Goal: Task Accomplishment & Management: Manage account settings

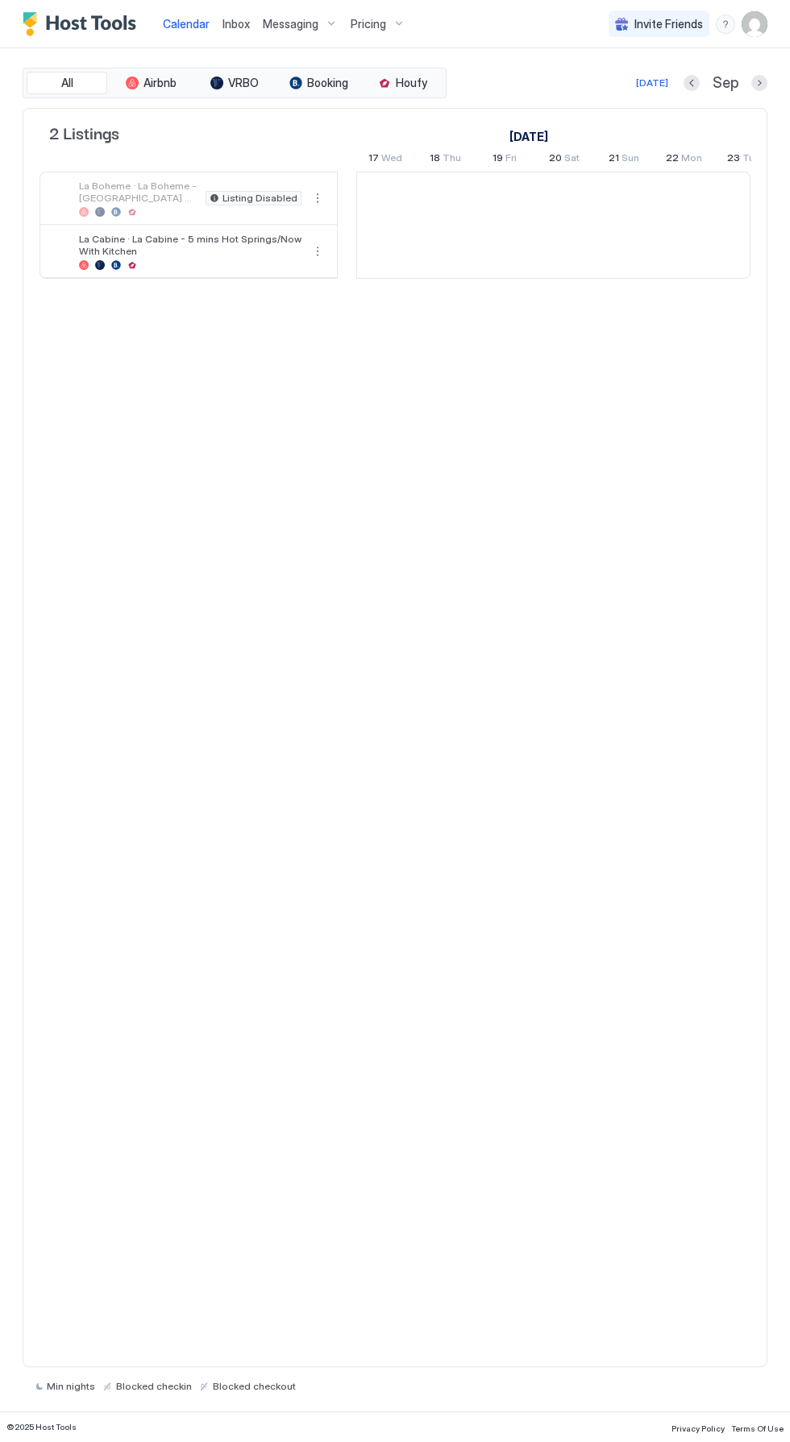
scroll to position [0, 895]
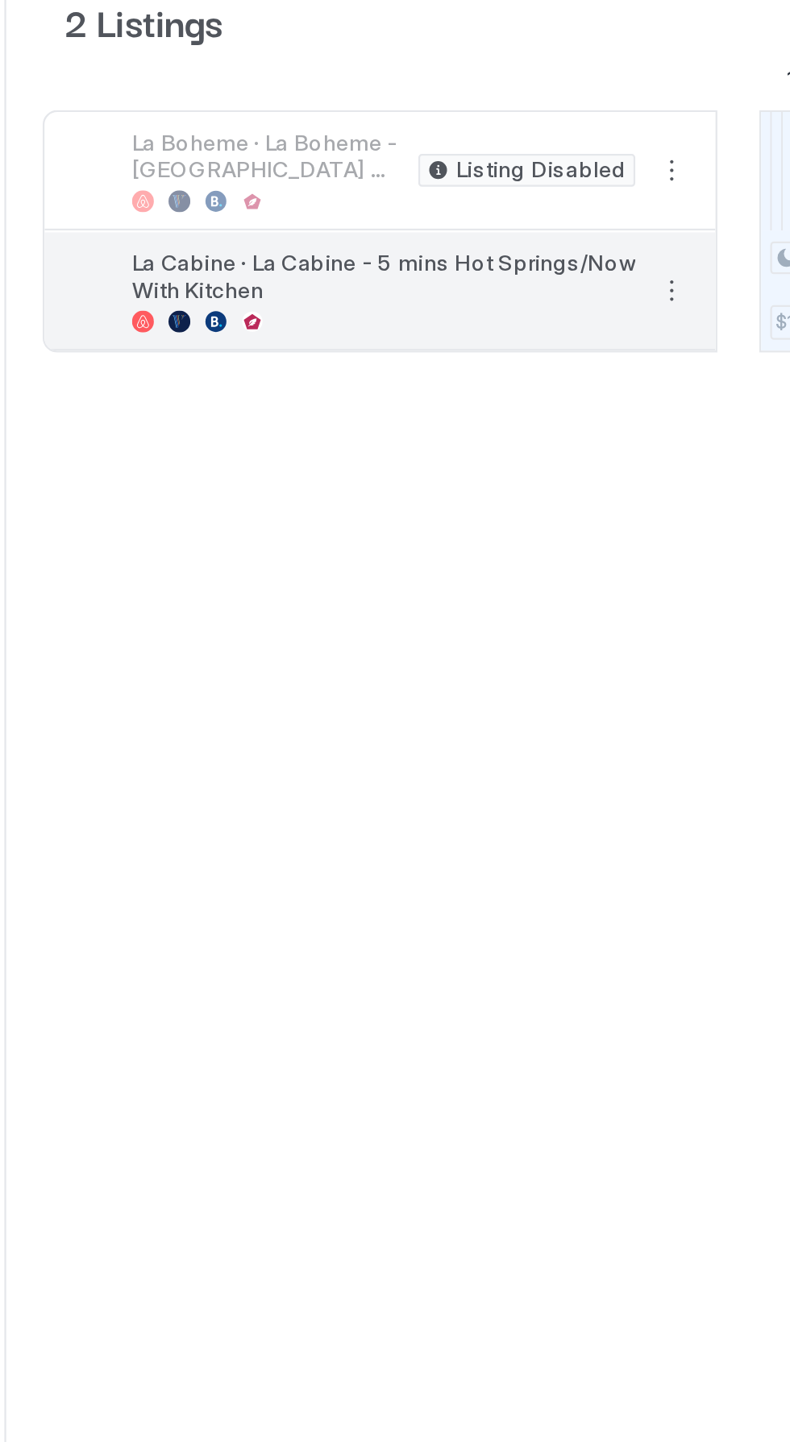
click at [321, 248] on button "More options" at bounding box center [317, 251] width 19 height 19
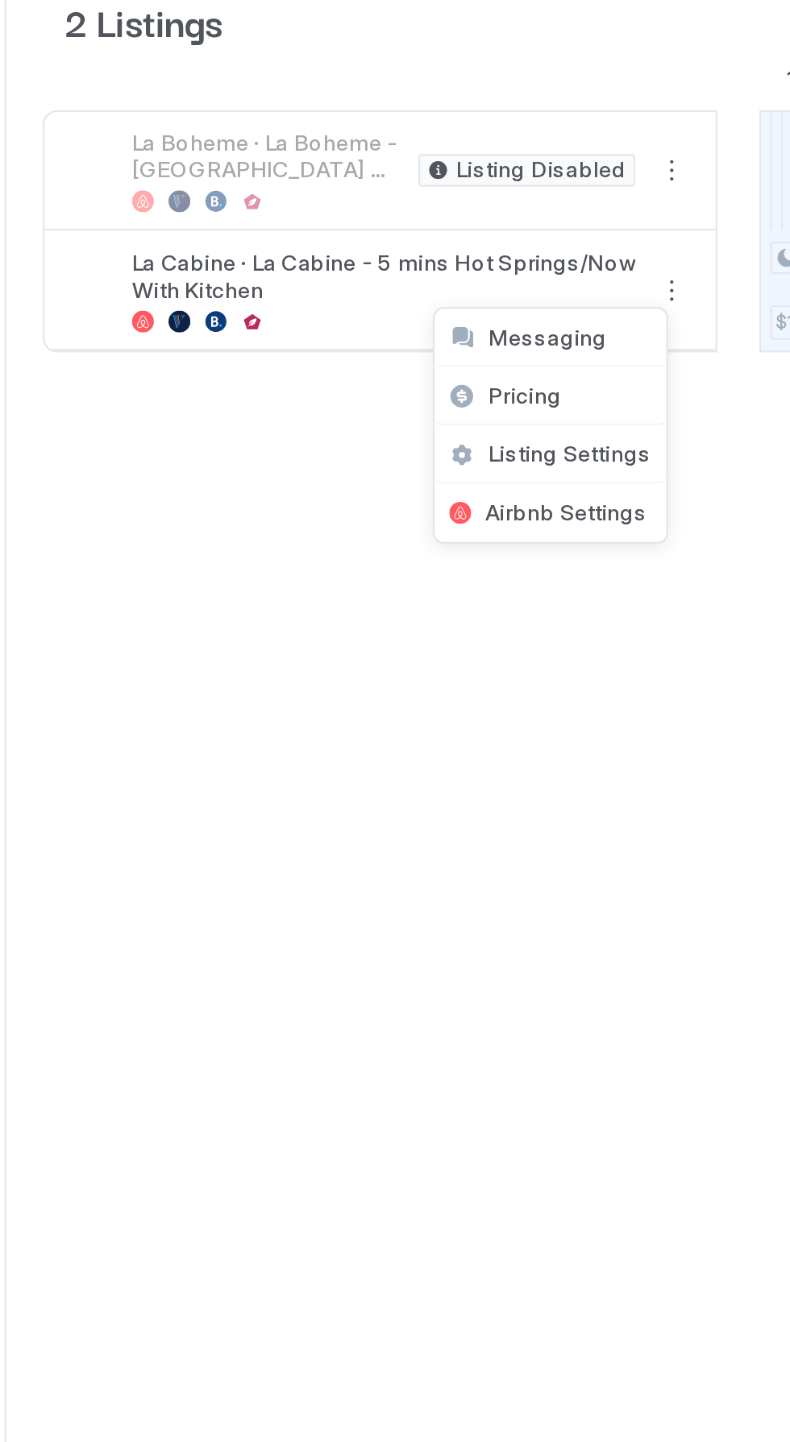
click at [292, 267] on div "Messaging" at bounding box center [264, 272] width 102 height 26
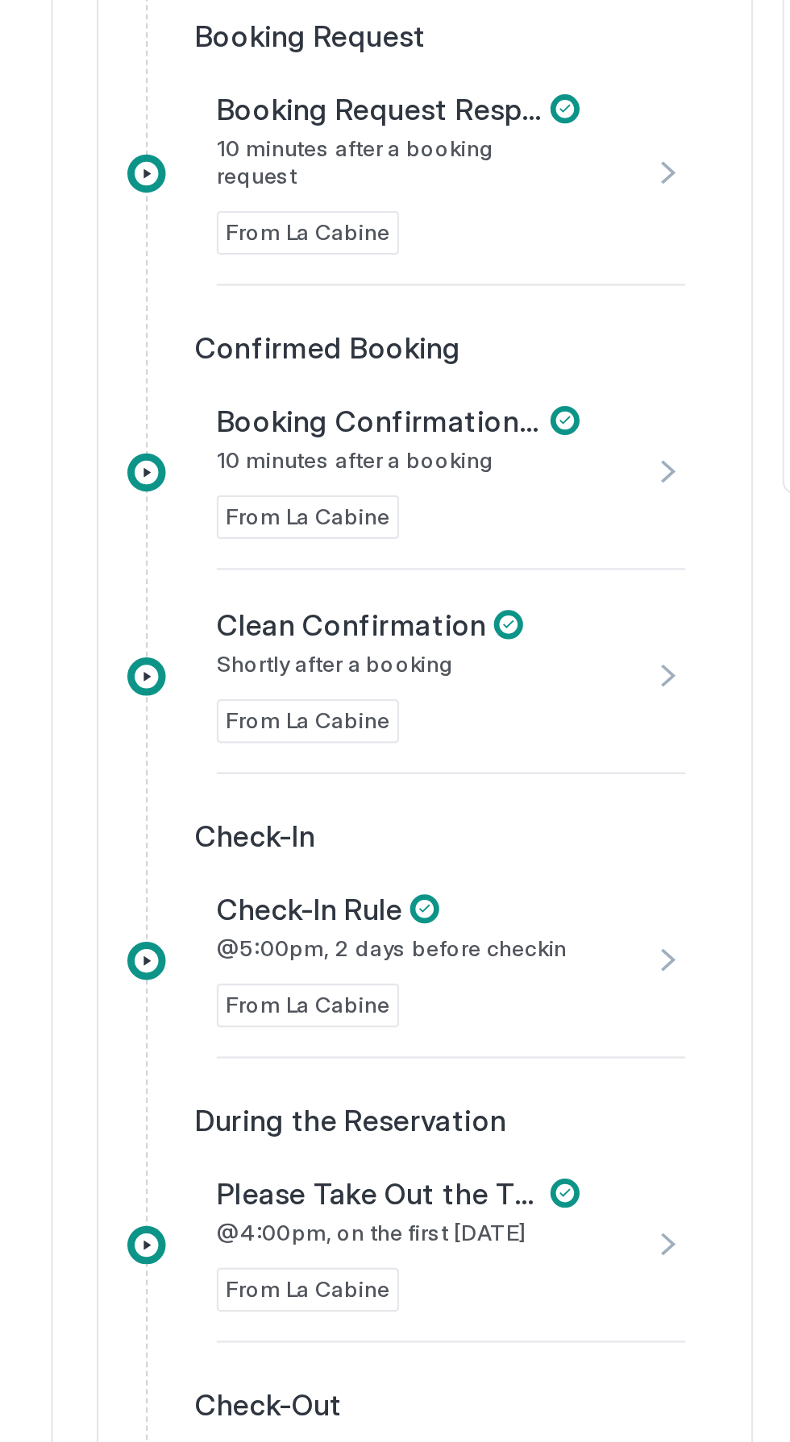
scroll to position [116, 0]
click at [302, 552] on div "Check-In Rule @5:00pm, 2 days before checkin From [GEOGRAPHIC_DATA]" at bounding box center [199, 570] width 207 height 87
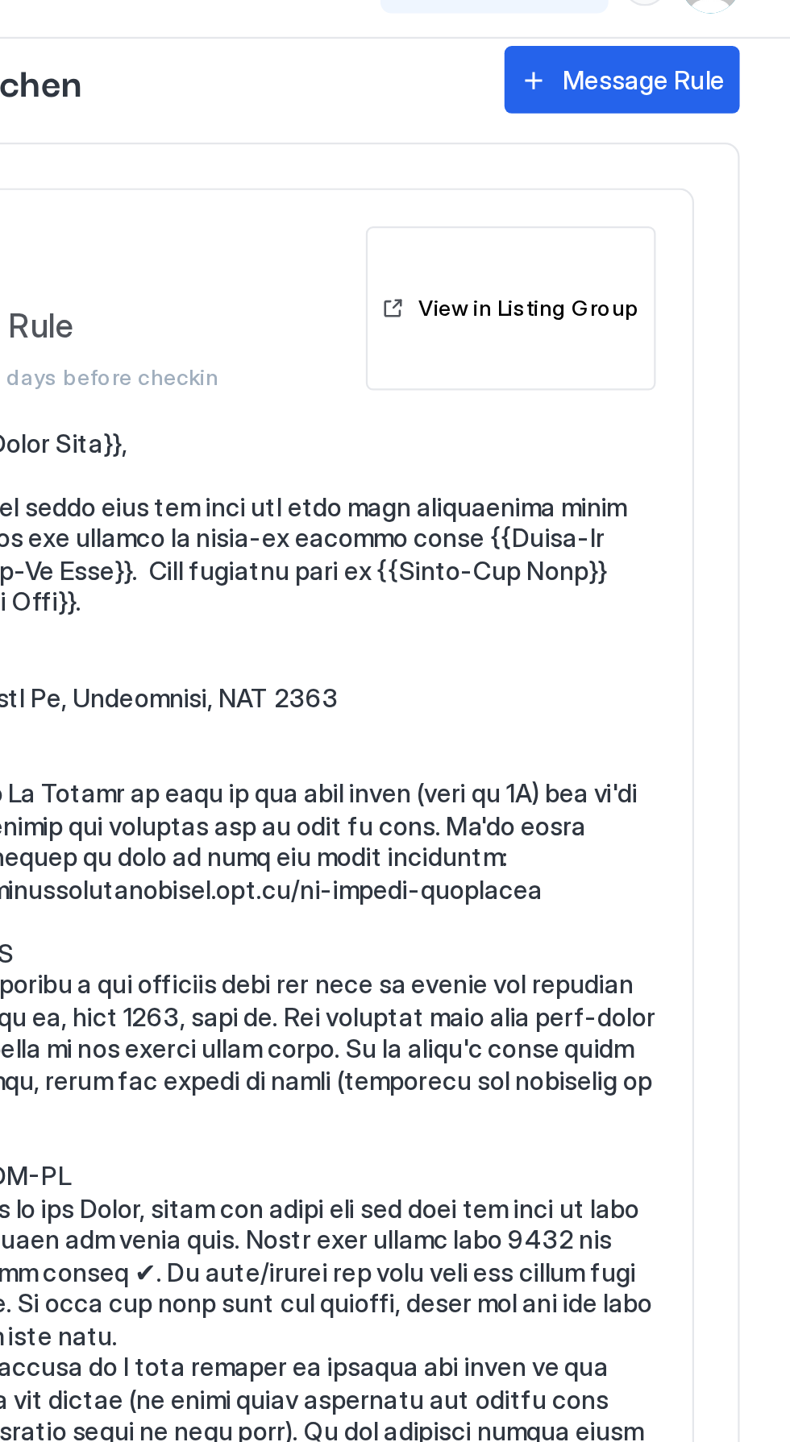
click at [699, 168] on div "View in Listing Group" at bounding box center [673, 167] width 97 height 15
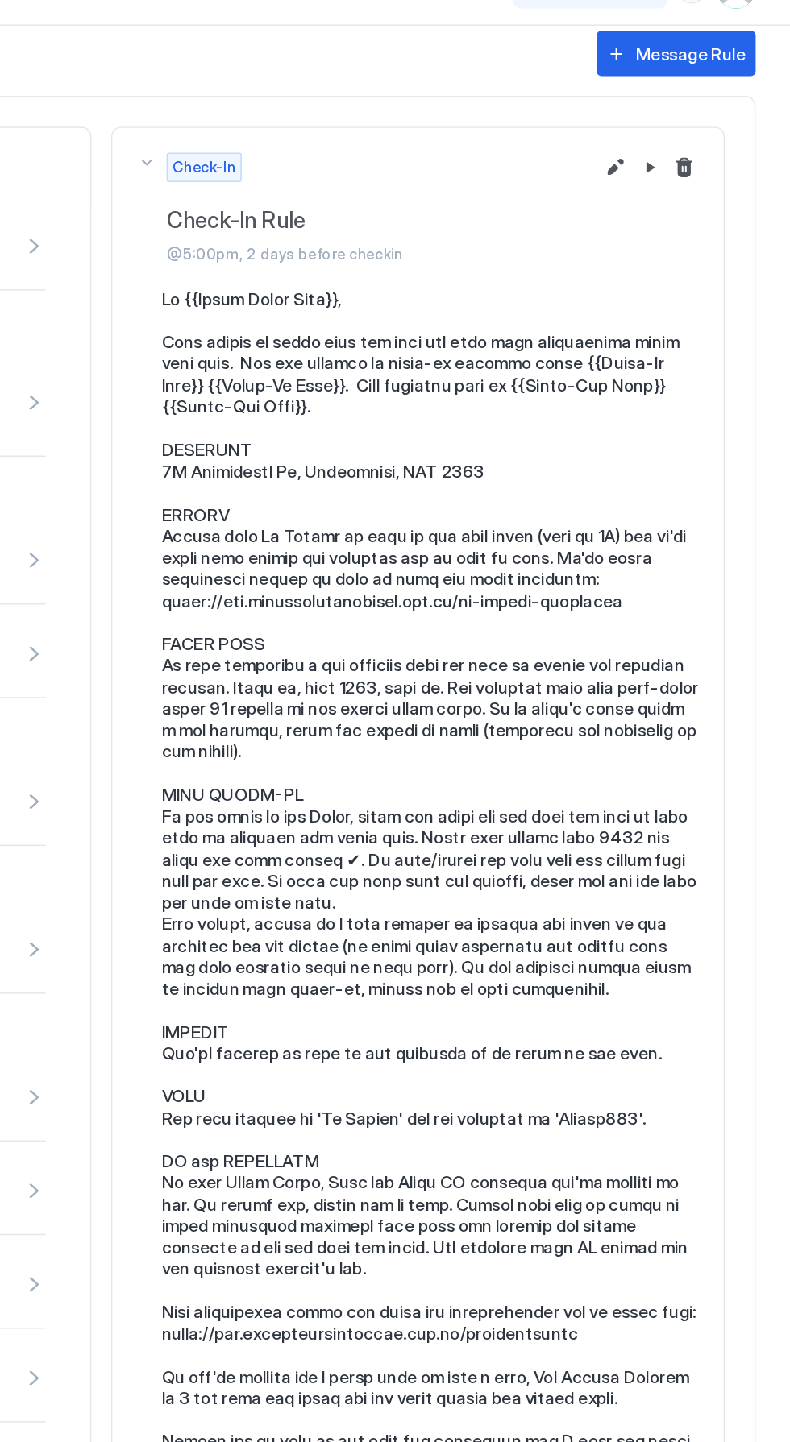
click at [673, 142] on button "Edit message rule" at bounding box center [674, 140] width 19 height 19
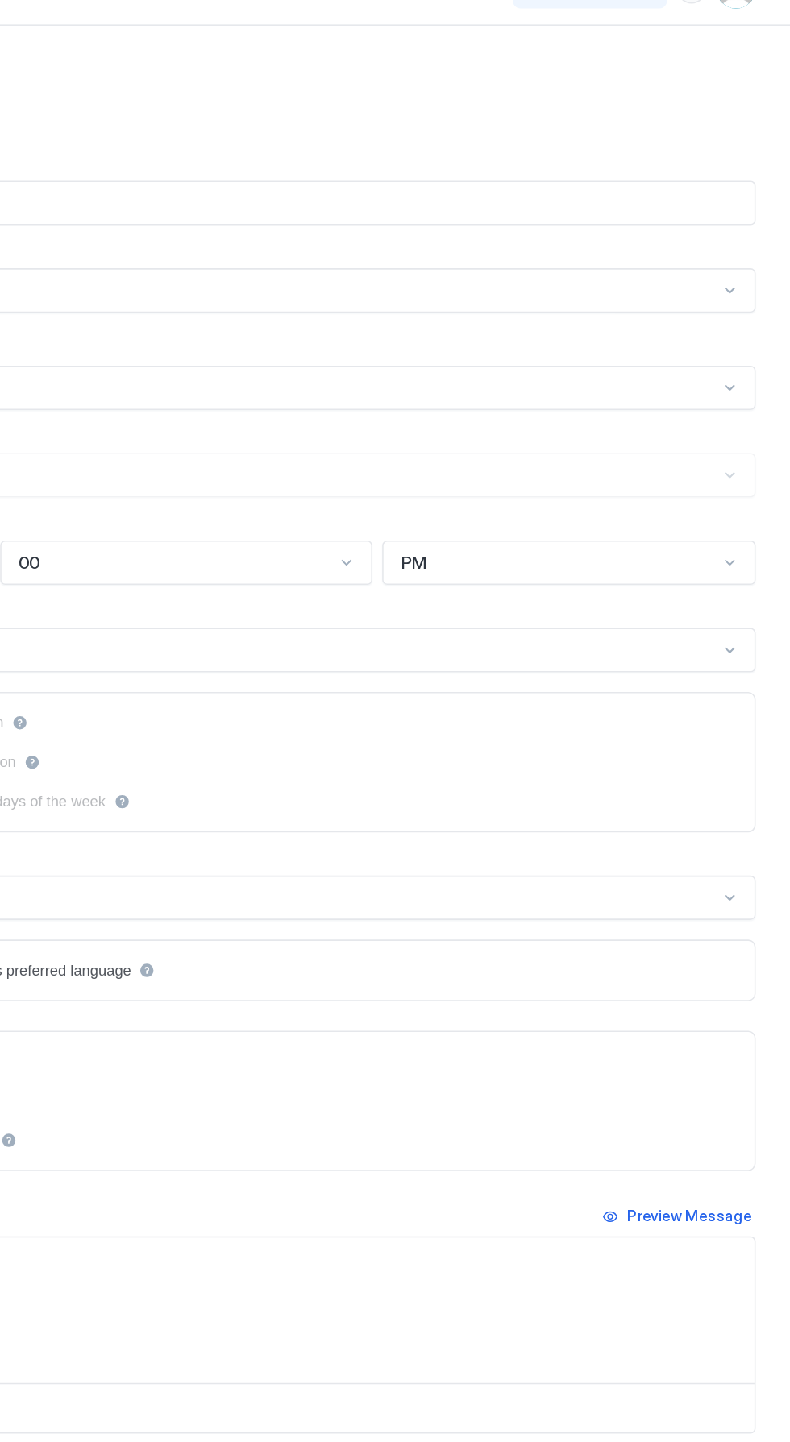
type input "**********"
type textarea "**********"
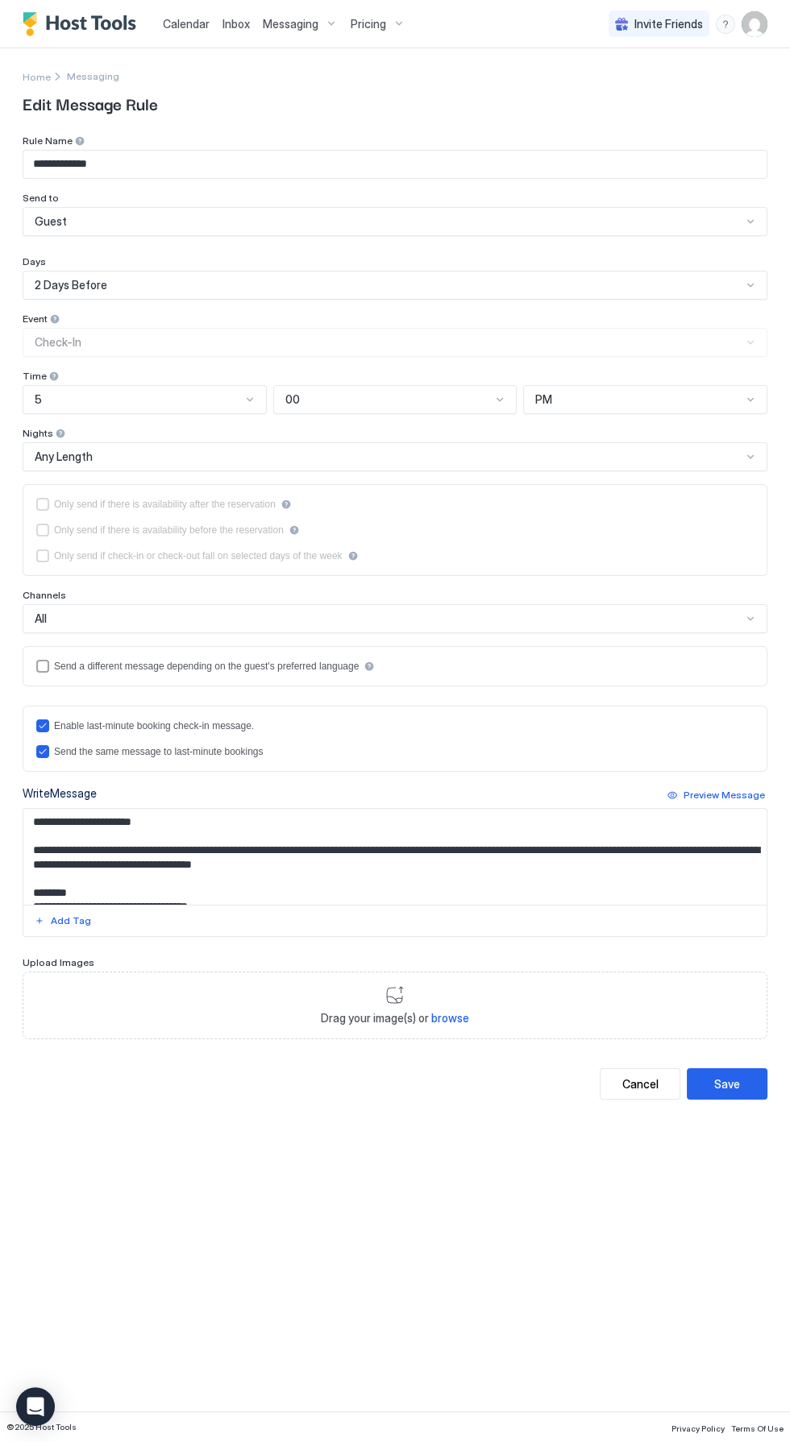
click at [650, 1083] on div "Cancel" at bounding box center [640, 1084] width 36 height 17
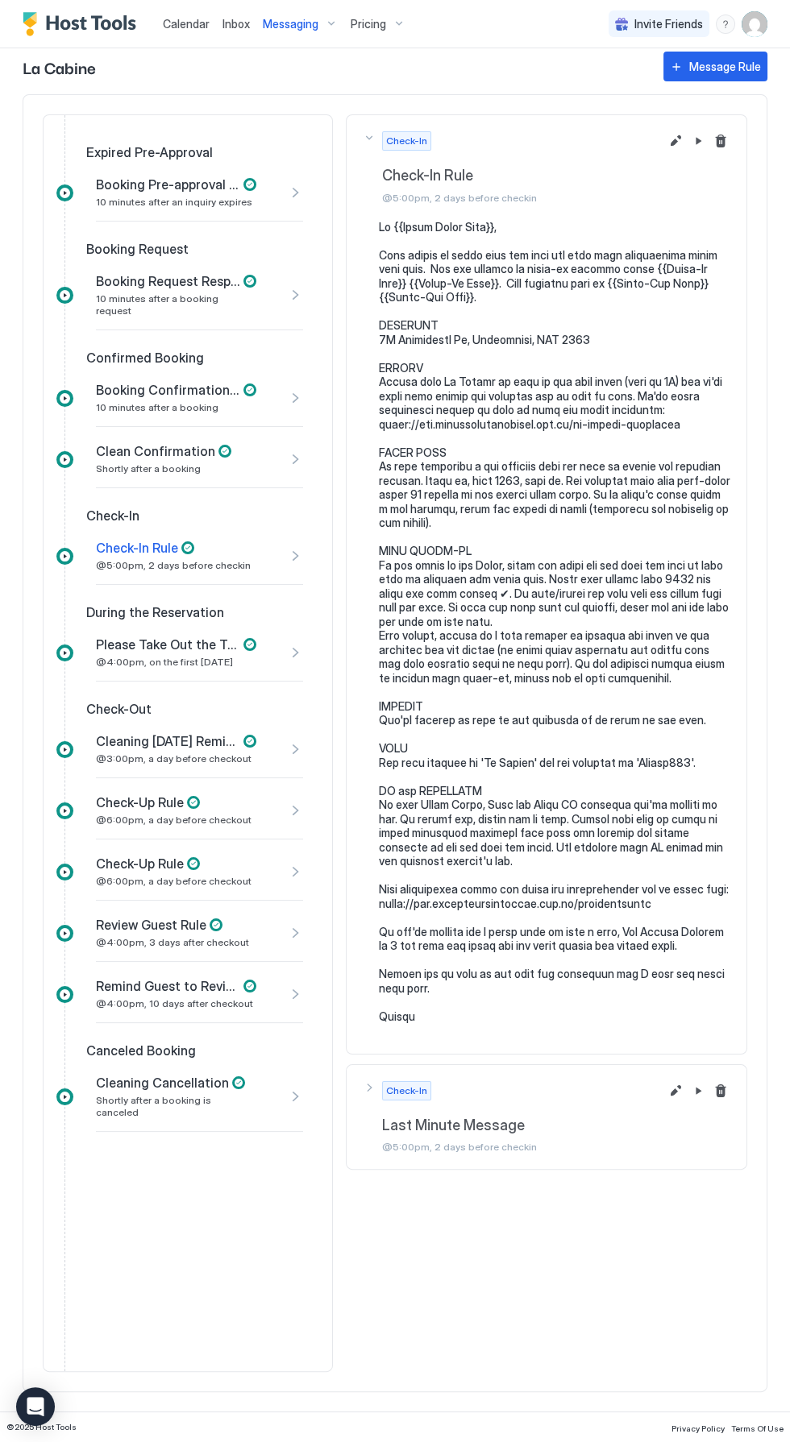
click at [677, 877] on pre at bounding box center [554, 622] width 351 height 804
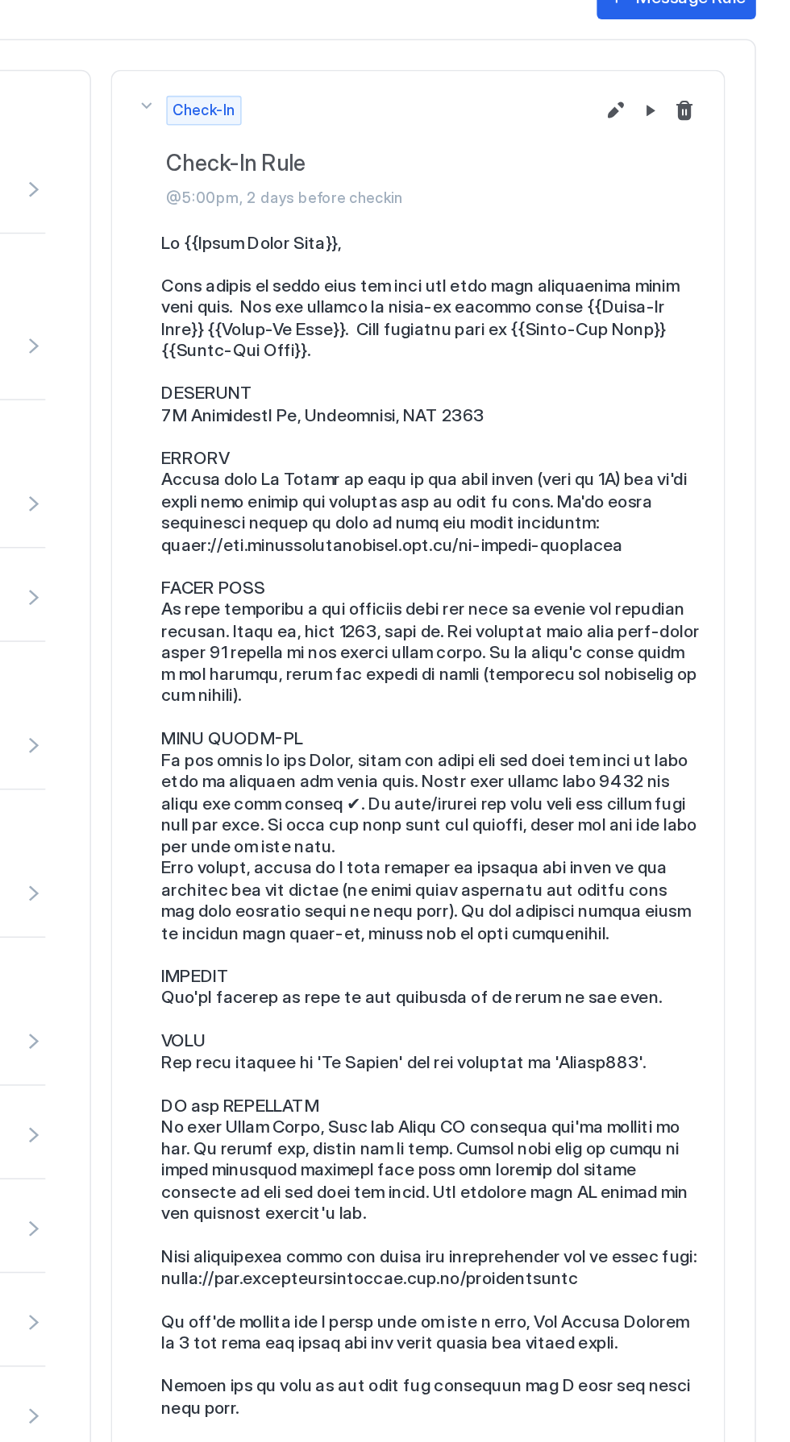
click at [656, 603] on pre at bounding box center [554, 622] width 351 height 804
click at [707, 573] on pre at bounding box center [554, 622] width 351 height 804
click at [709, 574] on pre at bounding box center [554, 622] width 351 height 804
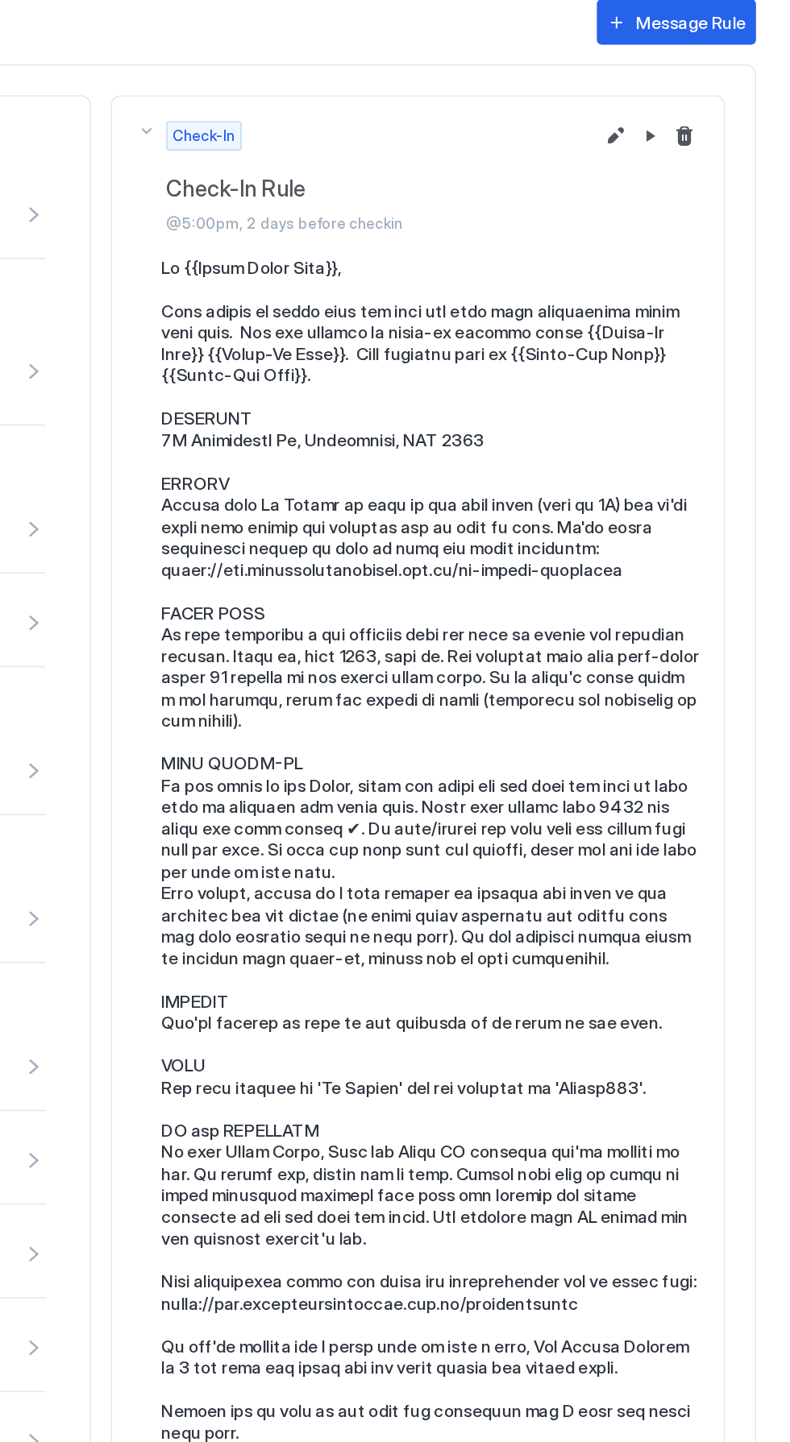
click at [682, 148] on button "Edit message rule" at bounding box center [674, 140] width 19 height 19
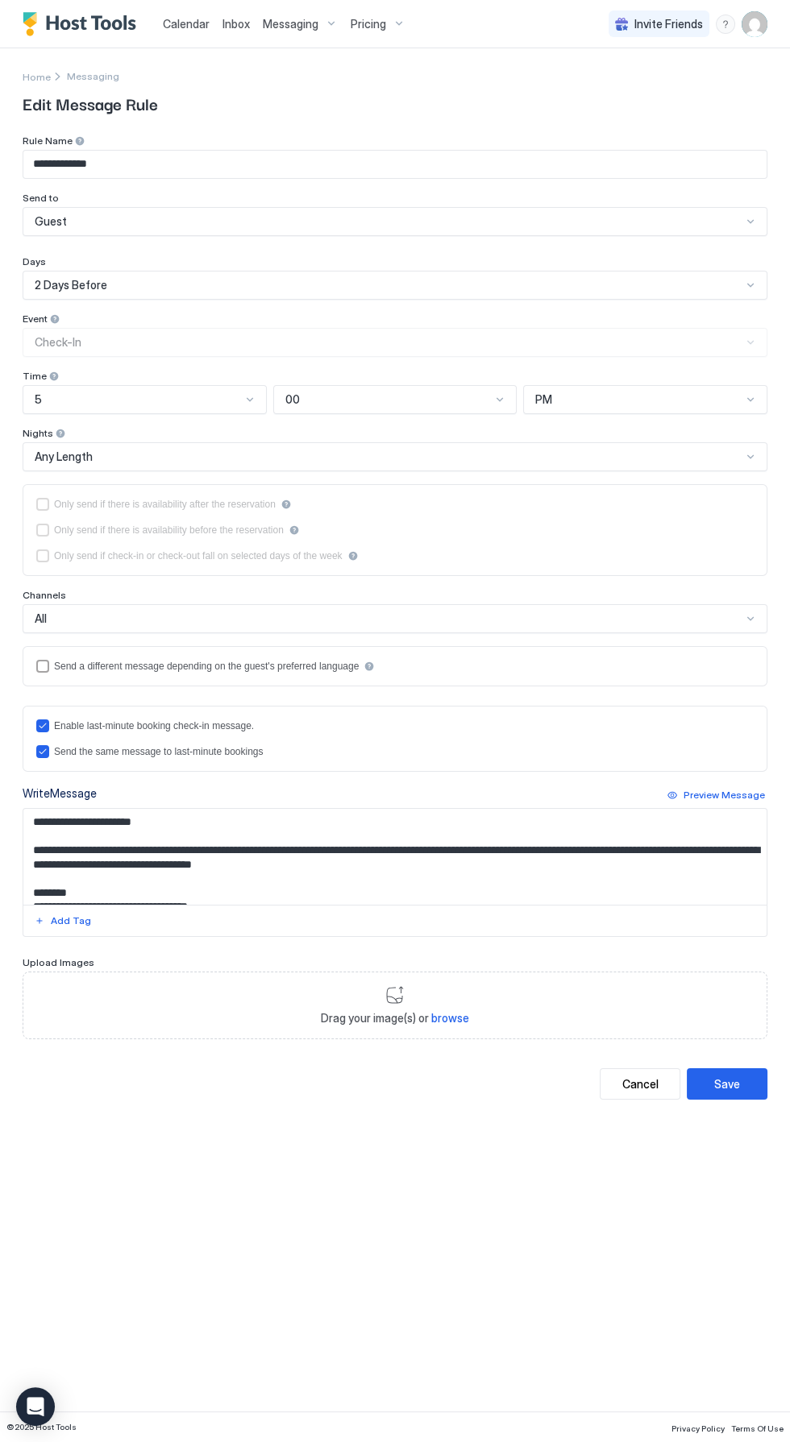
click at [543, 860] on textarea "Input Field" at bounding box center [394, 857] width 743 height 96
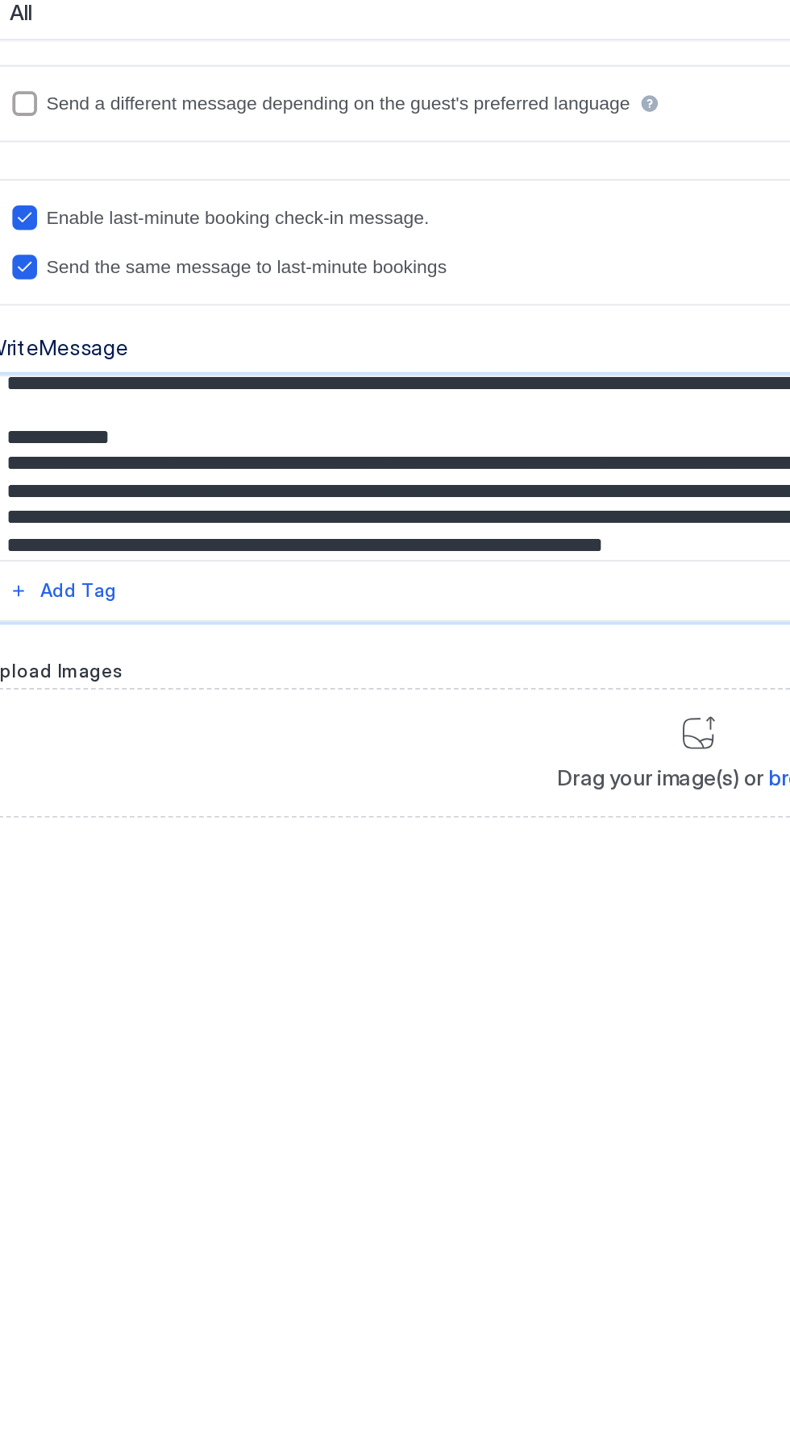
scroll to position [216, 0]
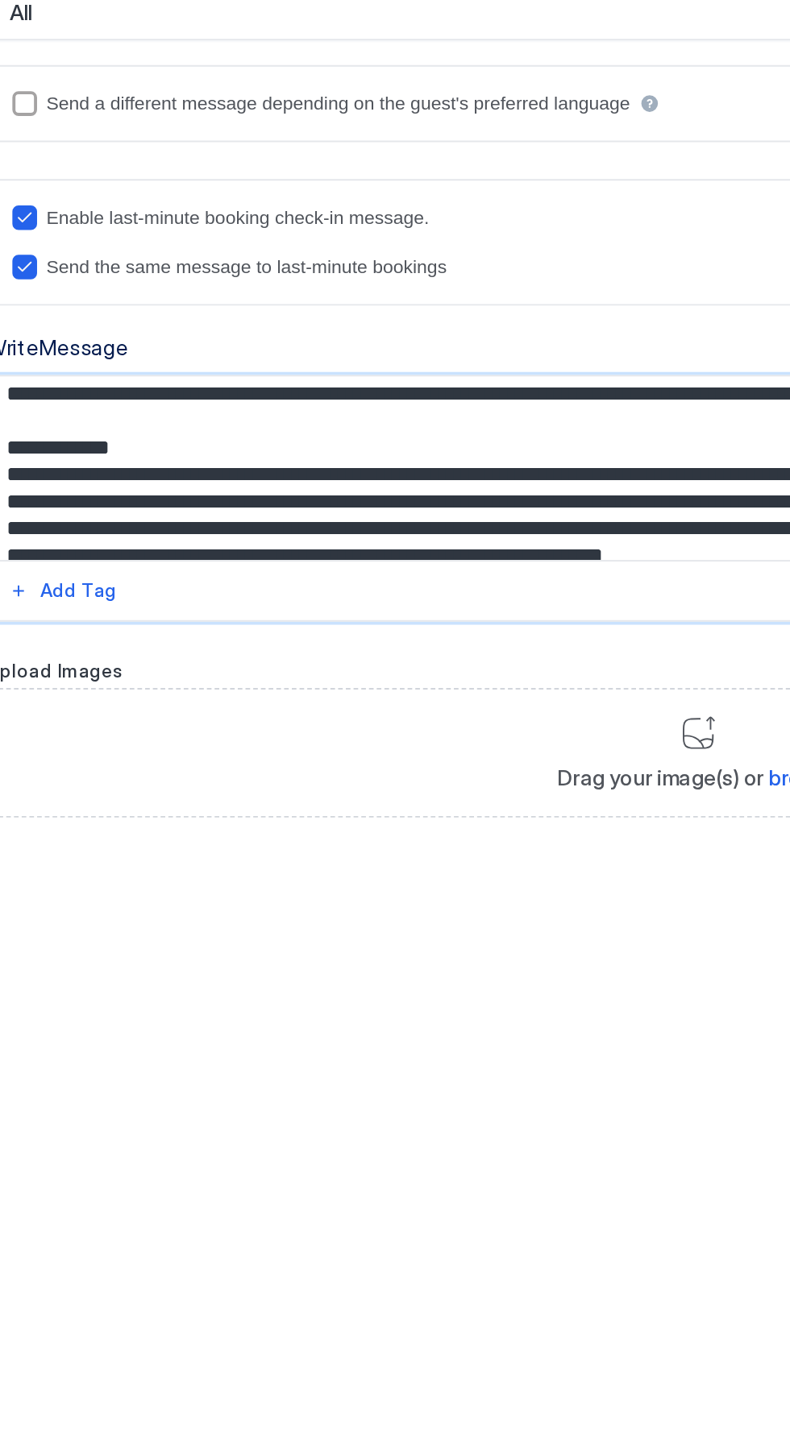
click at [396, 857] on textarea "Input Field" at bounding box center [394, 857] width 743 height 96
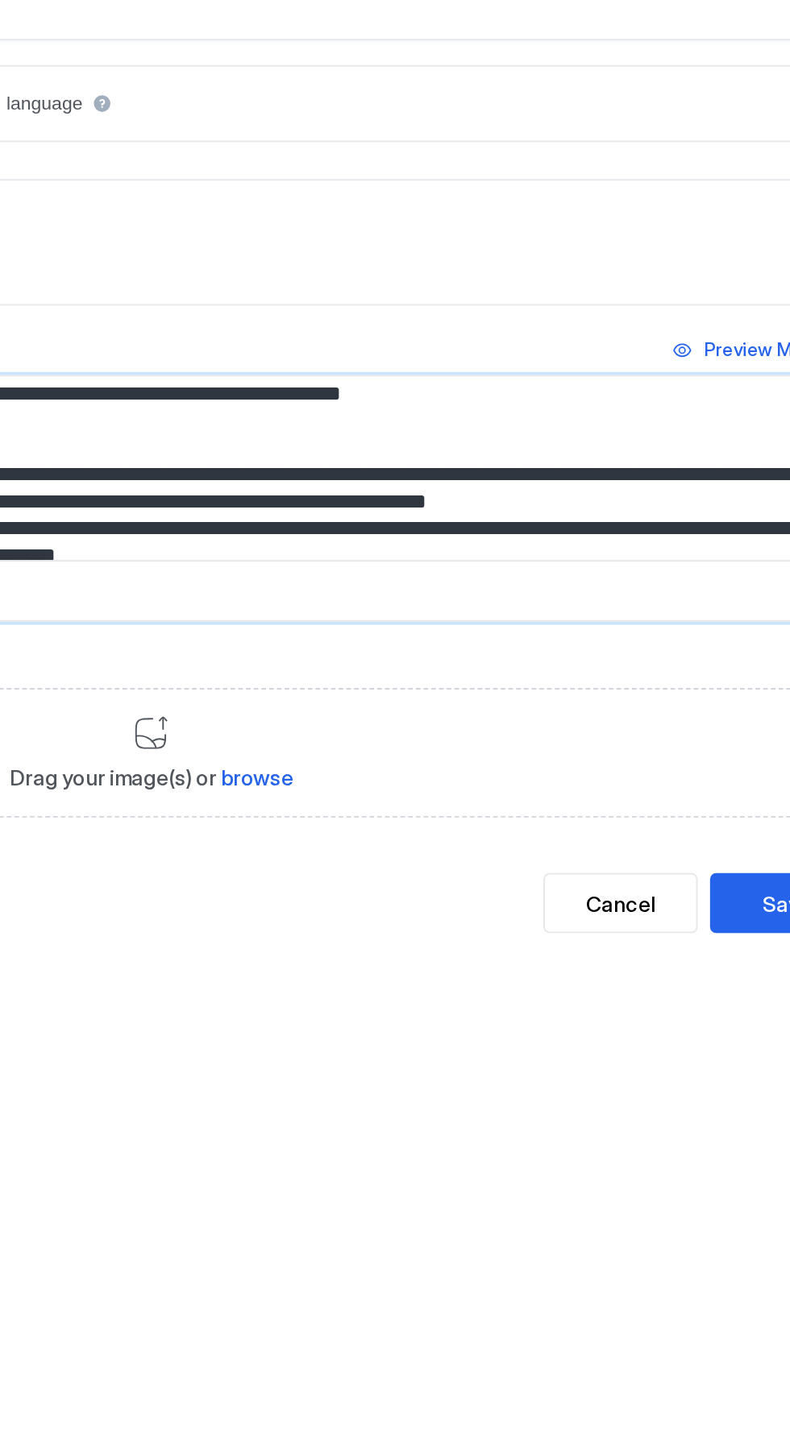
click at [690, 850] on textarea "Input Field" at bounding box center [394, 857] width 743 height 96
click at [683, 856] on textarea "Input Field" at bounding box center [394, 857] width 743 height 96
click at [629, 852] on textarea "Input Field" at bounding box center [394, 857] width 743 height 96
type textarea "**********"
click at [704, 1077] on button "Save" at bounding box center [726, 1083] width 81 height 31
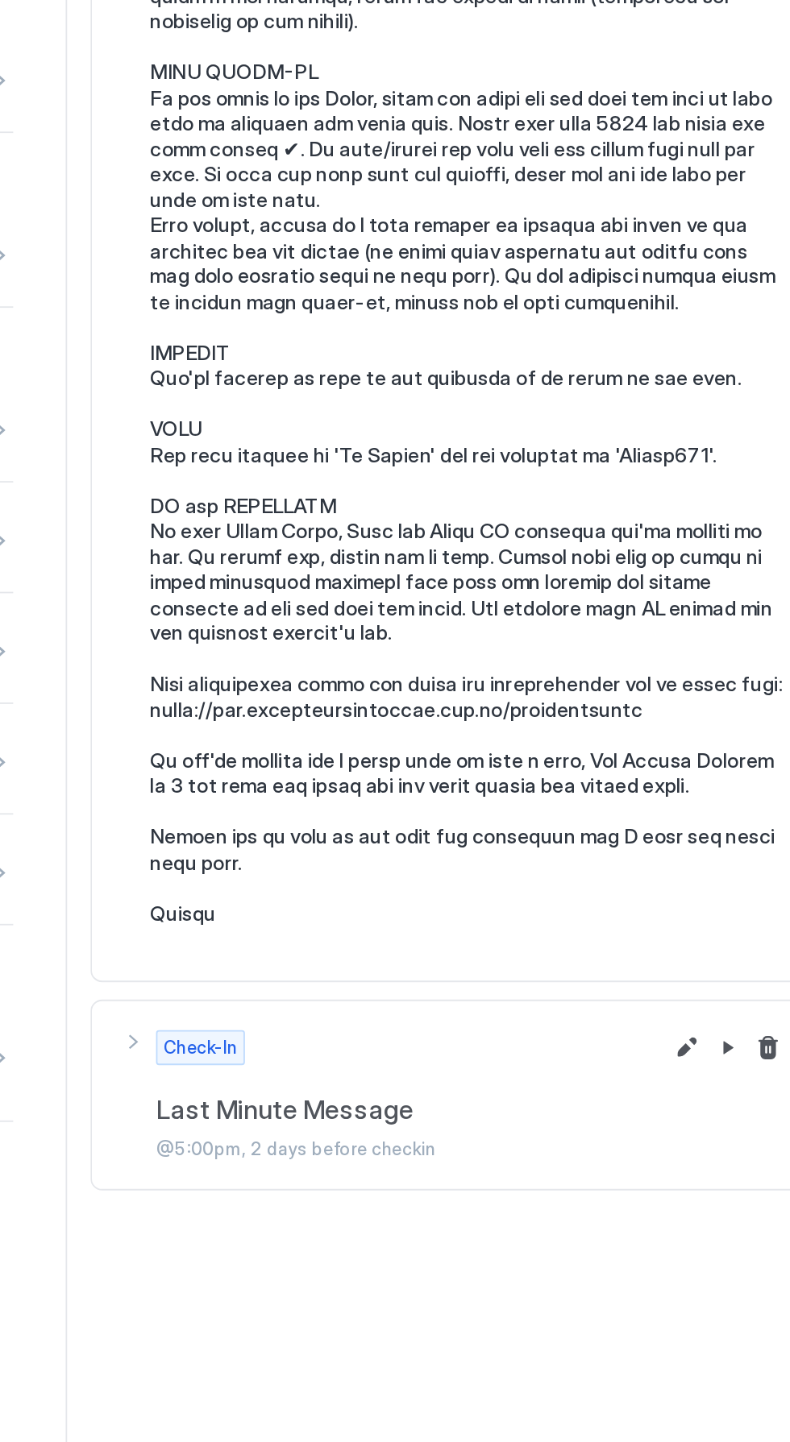
click at [675, 1090] on button "Edit message rule" at bounding box center [674, 1090] width 19 height 19
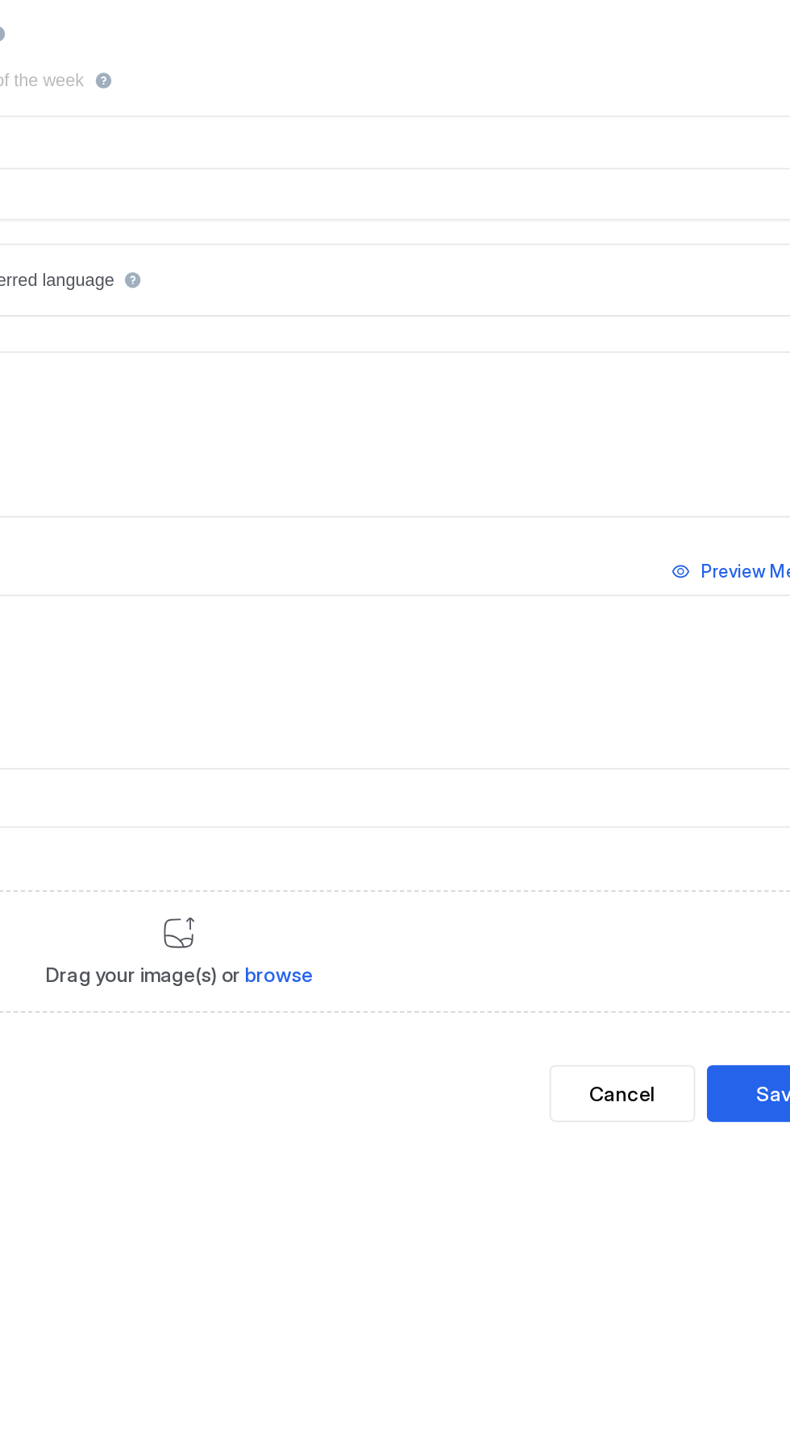
type input "**********"
type textarea "**********"
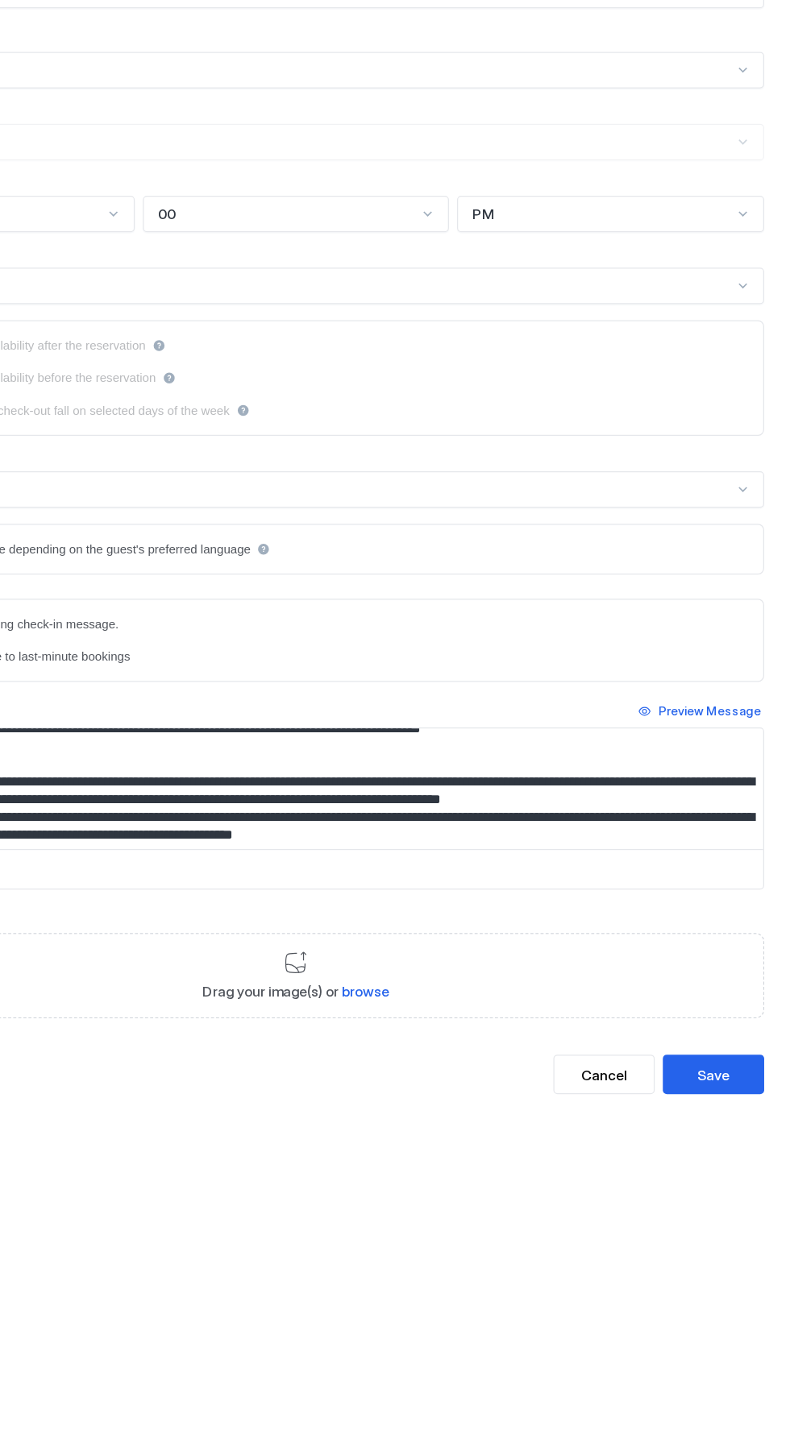
scroll to position [226, 0]
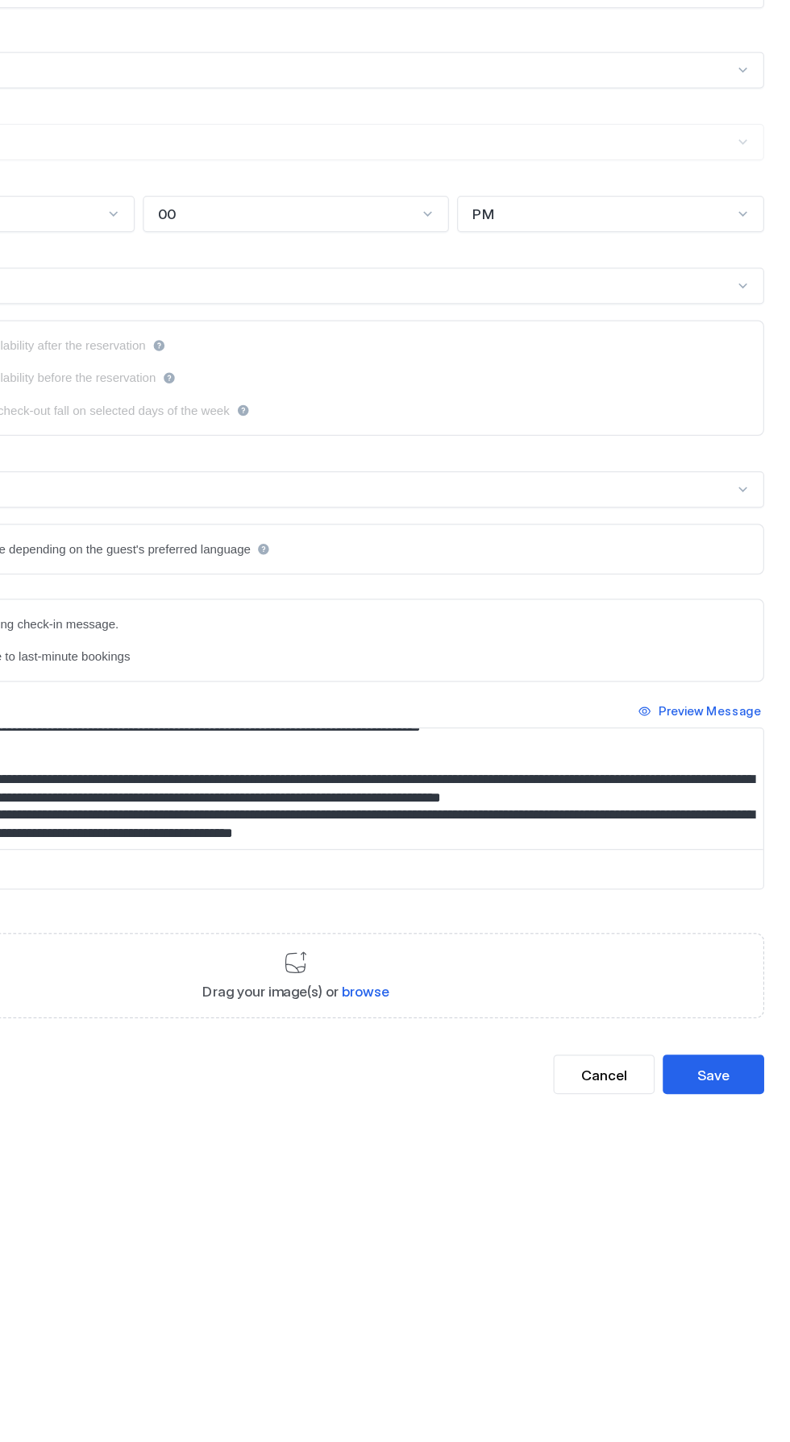
click at [659, 1077] on button "Cancel" at bounding box center [639, 1083] width 81 height 31
